Goal: Information Seeking & Learning: Learn about a topic

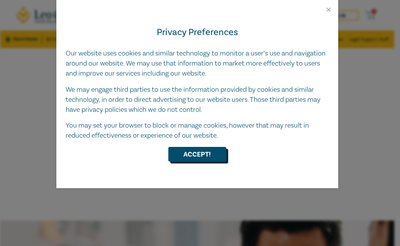
click at [187, 158] on button "Accept!" at bounding box center [197, 154] width 58 height 15
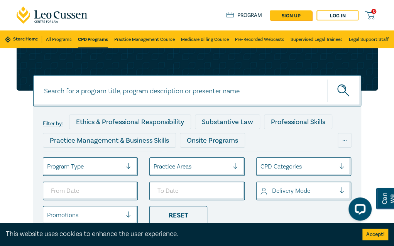
click at [121, 86] on input at bounding box center [197, 90] width 328 height 31
type input "Trust structures"
click at [327, 79] on button "submit" at bounding box center [344, 91] width 34 height 24
click at [344, 95] on icon "submit" at bounding box center [344, 92] width 14 height 14
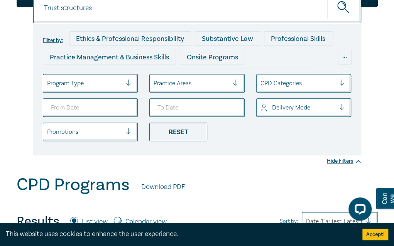
scroll to position [73, 0]
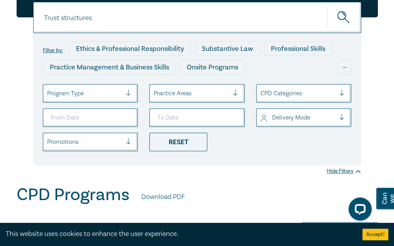
click at [92, 103] on ul "Program Type Practice Areas CPD Categories Delivery Mode Promotions Reset" at bounding box center [197, 117] width 320 height 67
click at [195, 103] on ul "Program Type Practice Areas CPD Categories Delivery Mode Promotions Reset" at bounding box center [197, 117] width 320 height 67
click at [195, 95] on div at bounding box center [191, 93] width 75 height 10
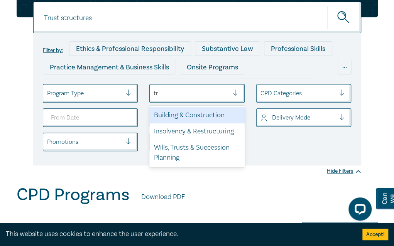
type input "t"
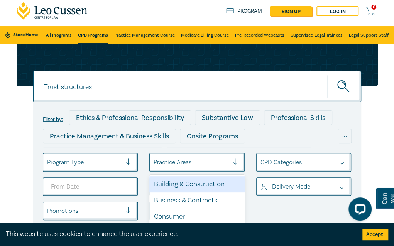
scroll to position [0, 0]
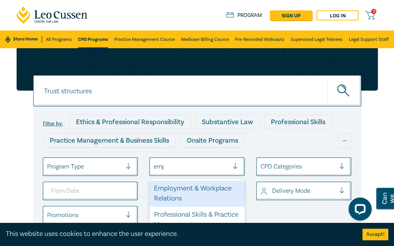
type input "empl"
click at [183, 195] on div "Employment & Workplace Relations" at bounding box center [196, 194] width 95 height 26
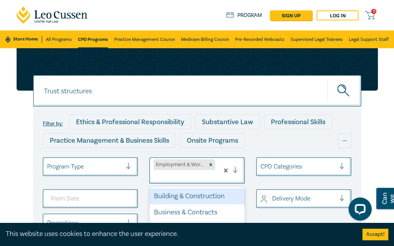
click at [176, 176] on div at bounding box center [184, 177] width 61 height 10
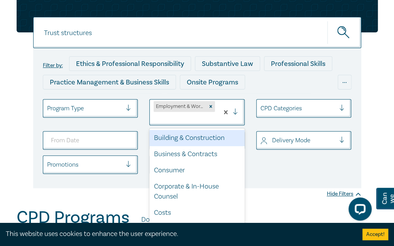
scroll to position [59, 0]
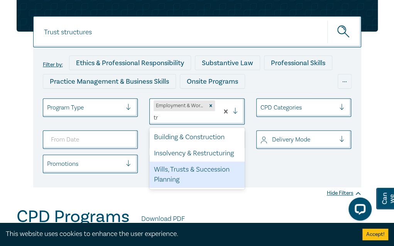
type input "t"
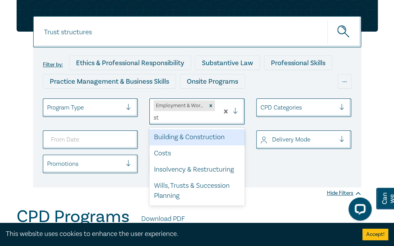
type input "s"
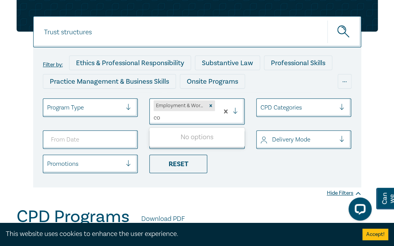
type input "cor"
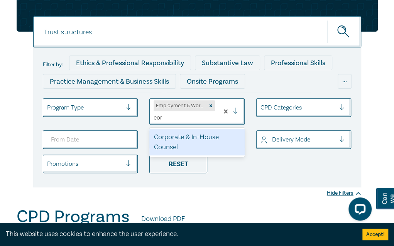
click at [188, 141] on div "Corporate & In-House Counsel" at bounding box center [196, 142] width 95 height 26
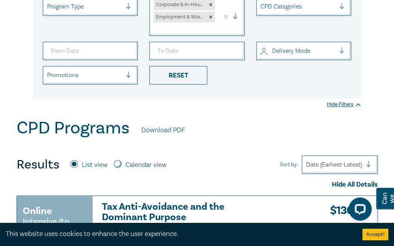
scroll to position [160, 0]
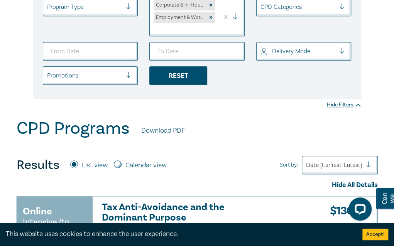
click at [192, 76] on div "Reset" at bounding box center [178, 75] width 58 height 19
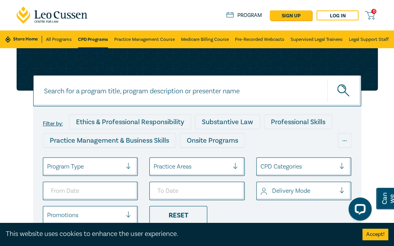
click at [188, 166] on div at bounding box center [191, 167] width 75 height 10
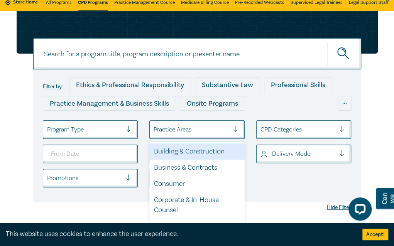
scroll to position [52, 0]
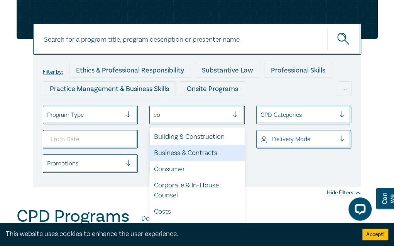
type input "cor"
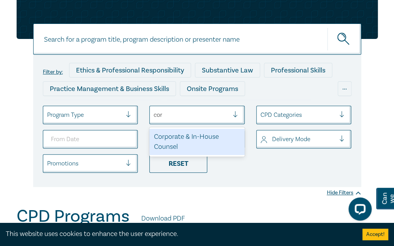
click at [182, 153] on div "Corporate & In-House Counsel" at bounding box center [196, 142] width 95 height 26
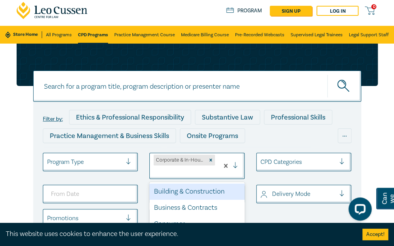
click at [174, 177] on div "Corporate & In-House Counsel" at bounding box center [184, 165] width 69 height 25
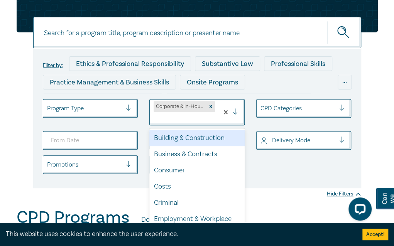
scroll to position [59, 0]
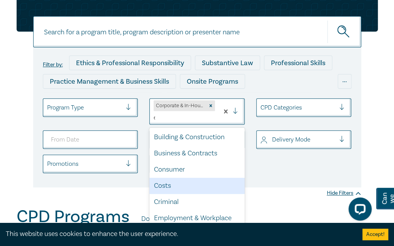
type input "em"
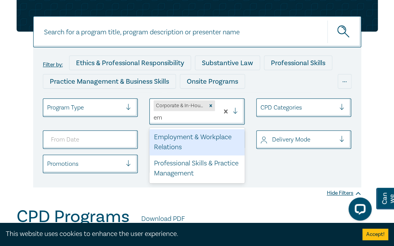
click at [188, 141] on div "Employment & Workplace Relations" at bounding box center [196, 142] width 95 height 26
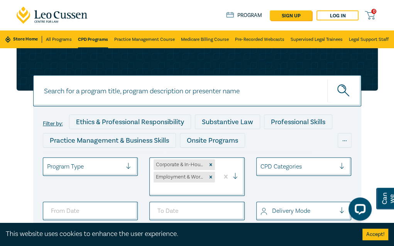
click at [346, 91] on icon "submit" at bounding box center [344, 92] width 14 height 14
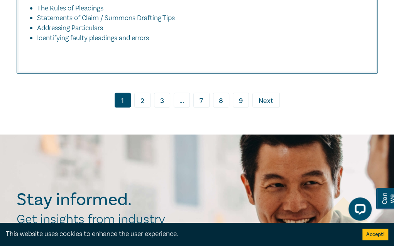
scroll to position [3346, 0]
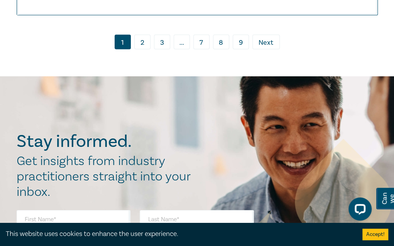
click at [141, 49] on link "2" at bounding box center [142, 42] width 16 height 15
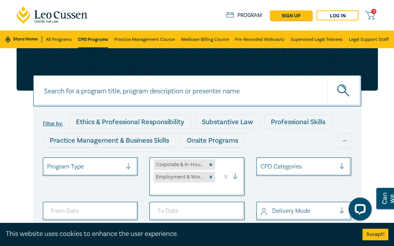
click at [123, 86] on input at bounding box center [197, 90] width 328 height 31
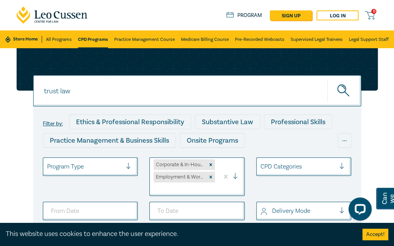
type input "trust law"
click at [327, 79] on button "submit" at bounding box center [344, 91] width 34 height 24
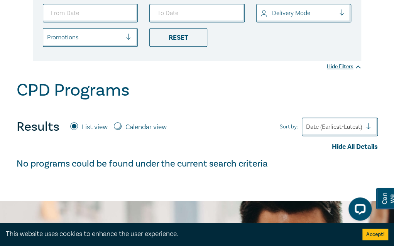
scroll to position [185, 0]
